Goal: Information Seeking & Learning: Learn about a topic

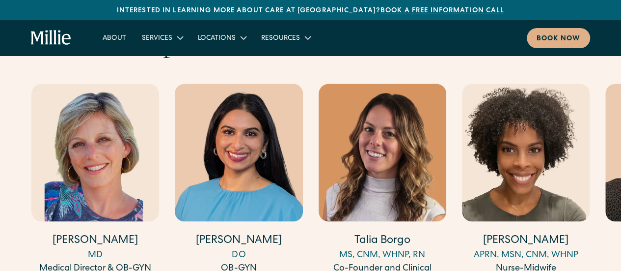
scroll to position [2701, 0]
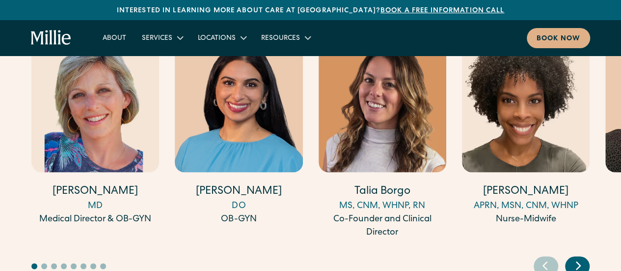
click at [578, 262] on icon "Next slide" at bounding box center [579, 265] width 4 height 7
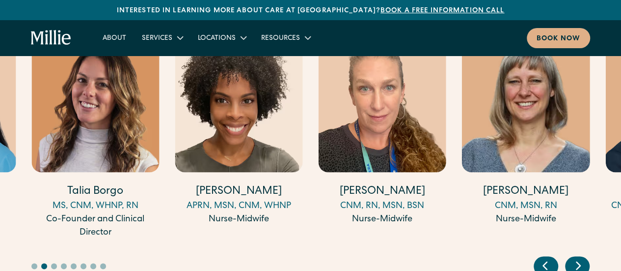
click at [578, 257] on icon "Next slide" at bounding box center [578, 264] width 15 height 15
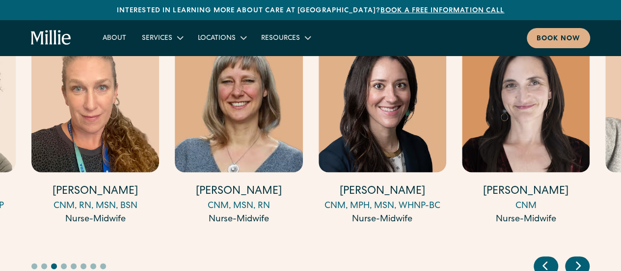
click at [578, 257] on icon "Next slide" at bounding box center [578, 264] width 15 height 15
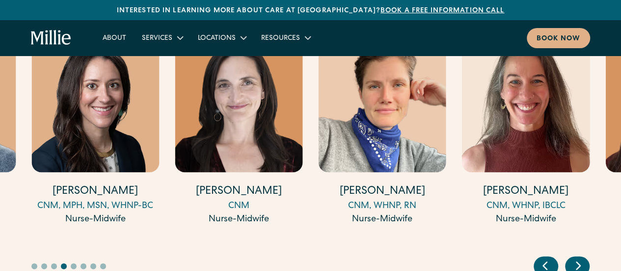
click at [578, 262] on icon "Next slide" at bounding box center [579, 265] width 4 height 7
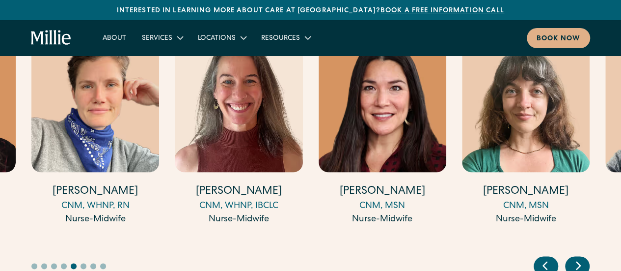
click at [578, 262] on icon "Next slide" at bounding box center [579, 265] width 4 height 7
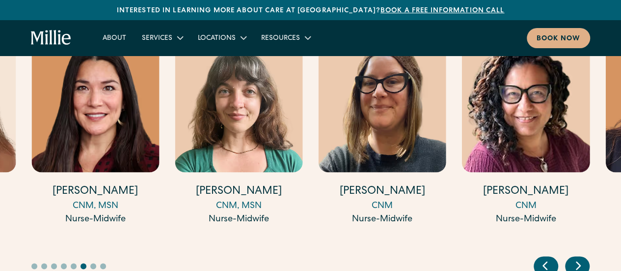
click at [578, 262] on icon "Next slide" at bounding box center [579, 265] width 4 height 7
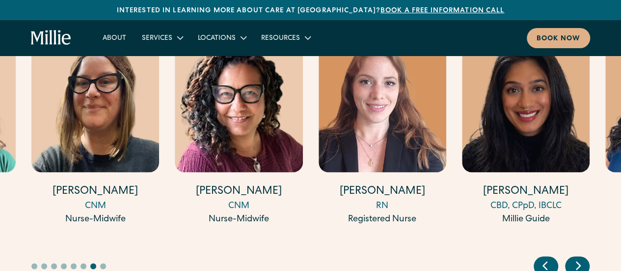
click at [578, 262] on icon "Next slide" at bounding box center [579, 265] width 4 height 7
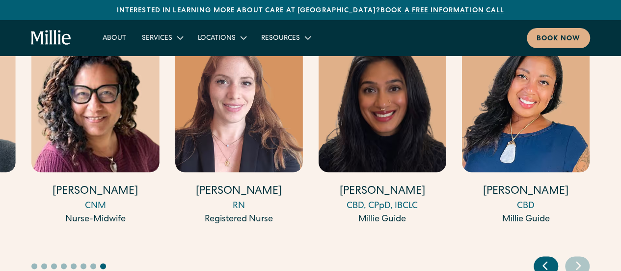
click at [578, 262] on icon "Next slide" at bounding box center [579, 265] width 4 height 7
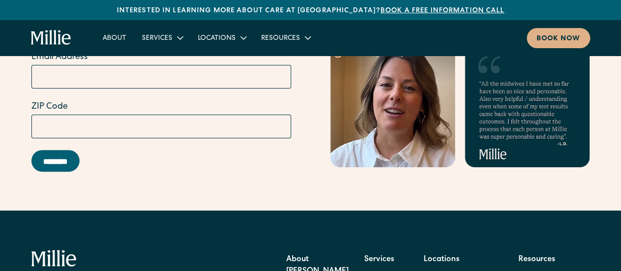
scroll to position [3880, 0]
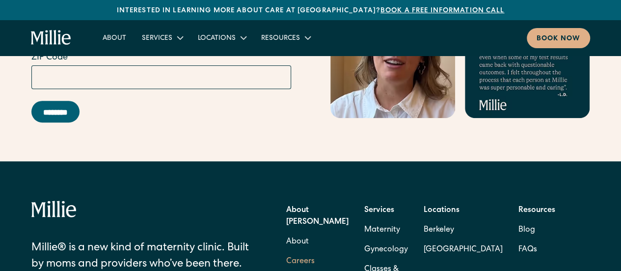
click at [304, 251] on link "Careers" at bounding box center [300, 261] width 28 height 20
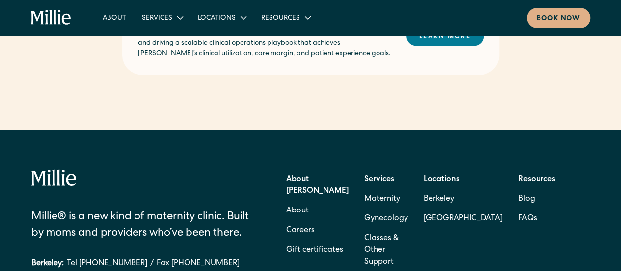
scroll to position [835, 0]
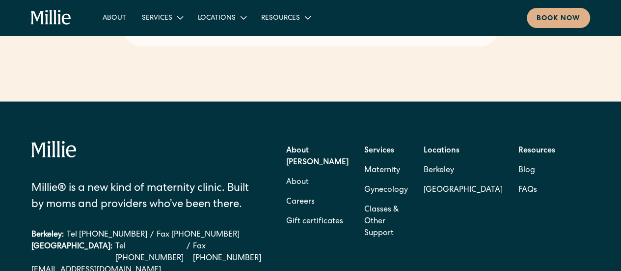
click at [453, 146] on strong "Locations" at bounding box center [442, 150] width 36 height 8
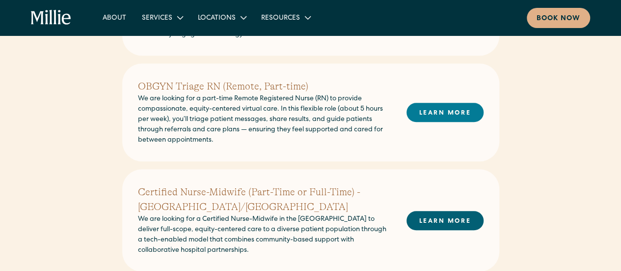
scroll to position [313, 0]
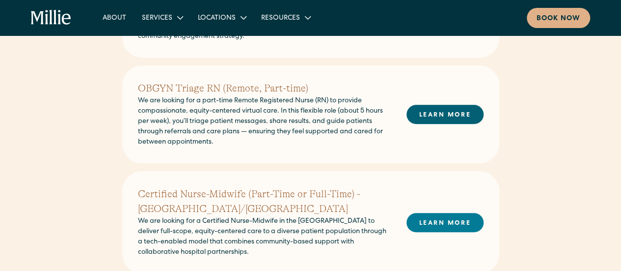
click at [443, 114] on link "LEARN MORE" at bounding box center [445, 114] width 77 height 19
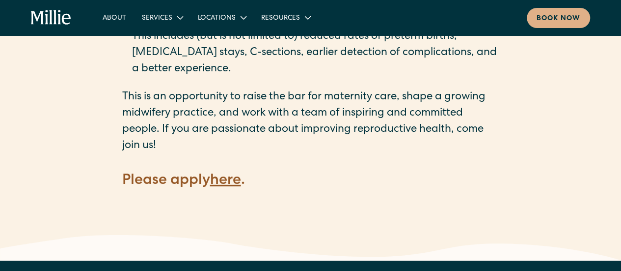
scroll to position [1424, 0]
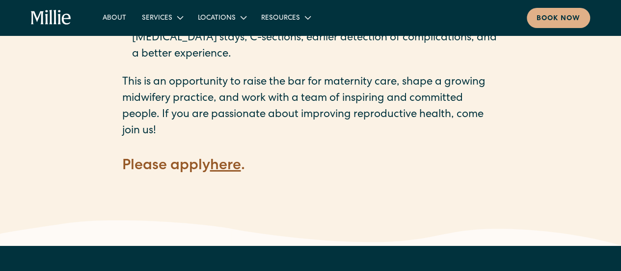
click at [232, 159] on strong "here" at bounding box center [225, 166] width 31 height 15
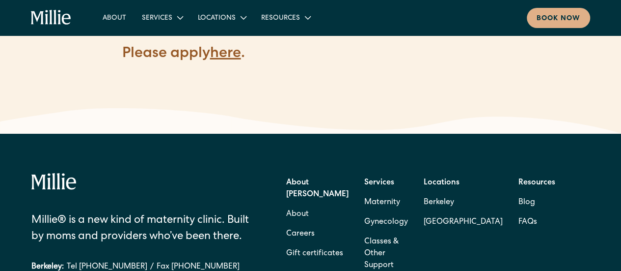
scroll to position [1487, 0]
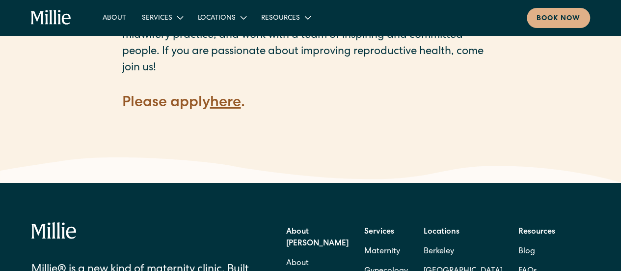
click at [220, 96] on strong "here" at bounding box center [225, 103] width 31 height 15
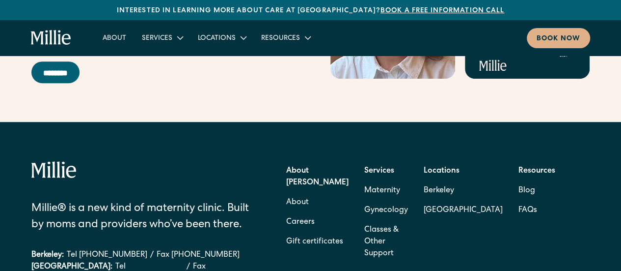
scroll to position [3929, 0]
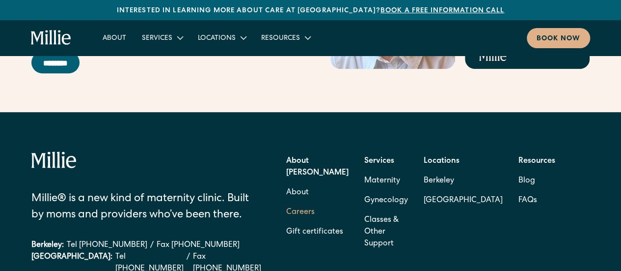
click at [290, 202] on link "Careers" at bounding box center [300, 212] width 28 height 20
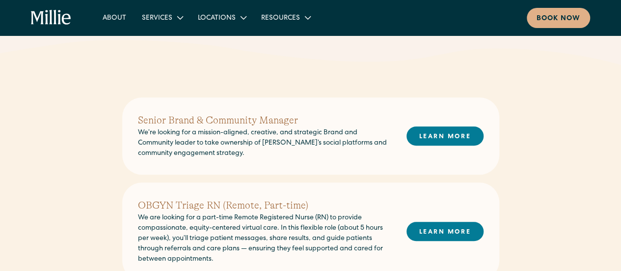
scroll to position [246, 0]
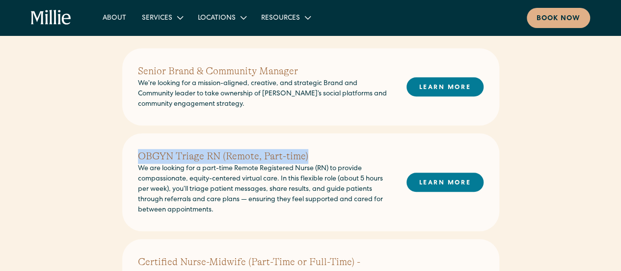
drag, startPoint x: 138, startPoint y: 158, endPoint x: 306, endPoint y: 163, distance: 168.6
click at [306, 163] on h2 "OBGYN Triage RN (Remote, Part-time)" at bounding box center [264, 156] width 253 height 15
copy h2 "OBGYN Triage RN (Remote, Part-time)"
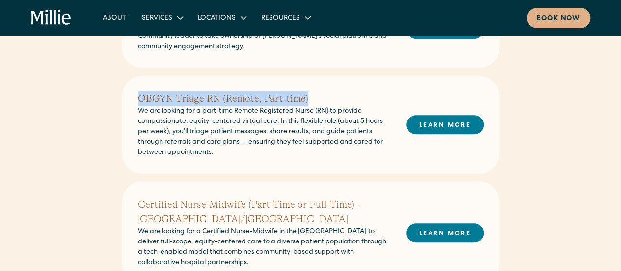
scroll to position [344, 0]
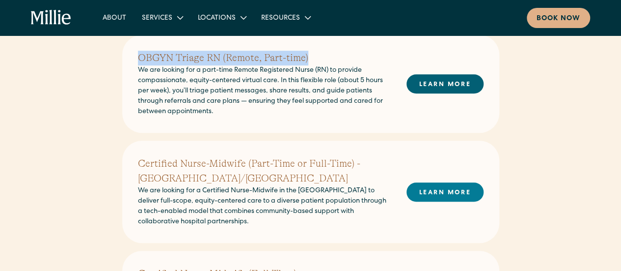
click at [441, 78] on link "LEARN MORE" at bounding box center [445, 83] width 77 height 19
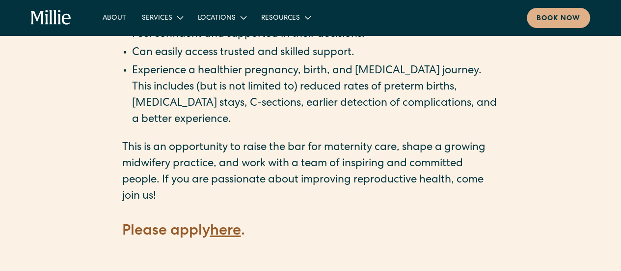
scroll to position [1473, 0]
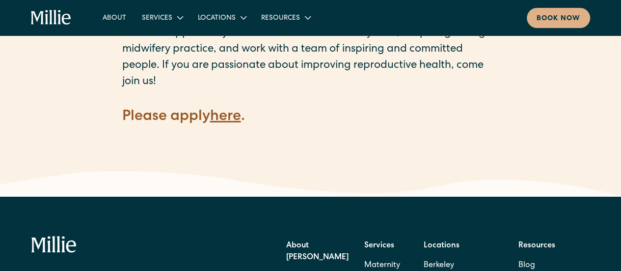
click at [229, 110] on strong "here" at bounding box center [225, 117] width 31 height 15
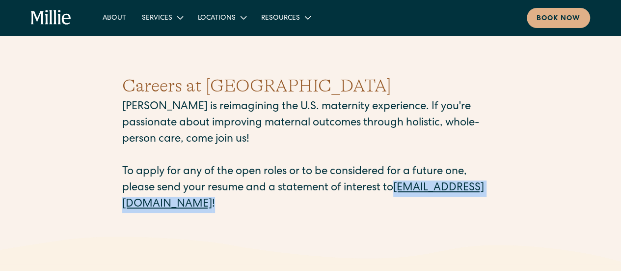
drag, startPoint x: 119, startPoint y: 204, endPoint x: 320, endPoint y: 213, distance: 201.6
click at [320, 213] on div "Careers at [PERSON_NAME] [PERSON_NAME] is reimagining the U.S. maternity experi…" at bounding box center [310, 142] width 621 height 187
click at [381, 219] on div "Careers at [PERSON_NAME] [PERSON_NAME] is reimagining the U.S. maternity experi…" at bounding box center [310, 142] width 377 height 187
